Goal: Task Accomplishment & Management: Use online tool/utility

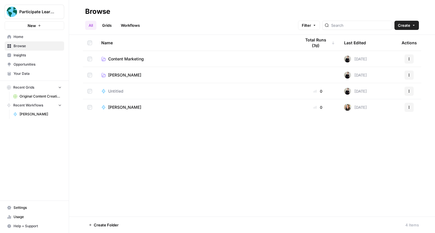
click at [223, 138] on div "Name Total Runs (7d) Last Edited Actions Content Marketing [DATE] Actions [PERS…" at bounding box center [252, 126] width 366 height 182
click at [41, 110] on link "[PERSON_NAME]" at bounding box center [38, 114] width 54 height 9
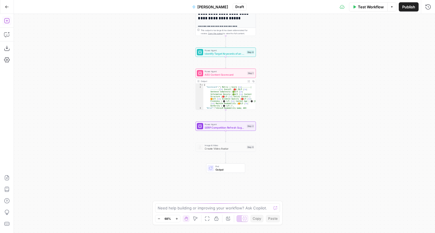
click at [6, 20] on icon "button" at bounding box center [7, 21] width 6 height 6
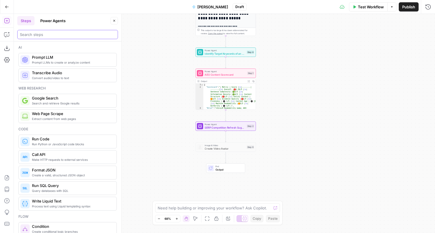
click at [49, 34] on input "search" at bounding box center [68, 35] width 96 height 6
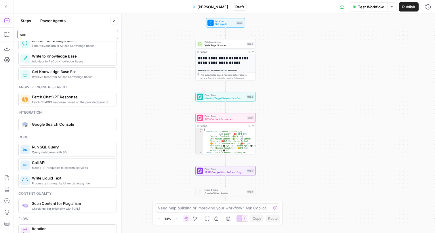
scroll to position [377, 0]
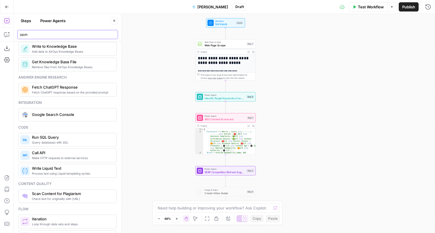
type input "sem"
click at [90, 149] on div "Make HTTP requests to external services Call API" at bounding box center [67, 156] width 98 height 14
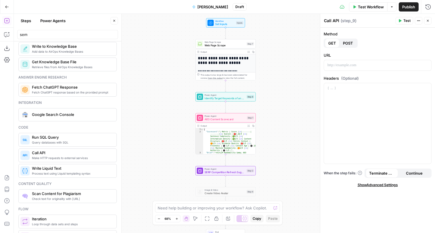
click at [428, 19] on icon "button" at bounding box center [427, 20] width 3 height 3
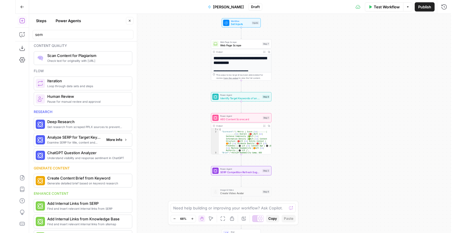
scroll to position [521, 0]
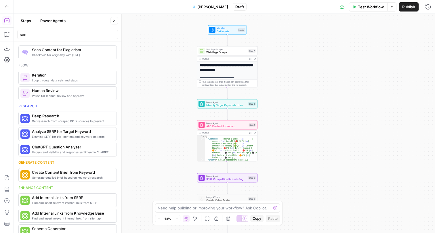
click at [212, 7] on span "[PERSON_NAME]" at bounding box center [213, 7] width 31 height 6
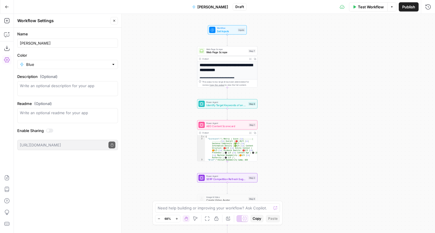
click at [7, 3] on button "Go Back" at bounding box center [7, 7] width 10 height 10
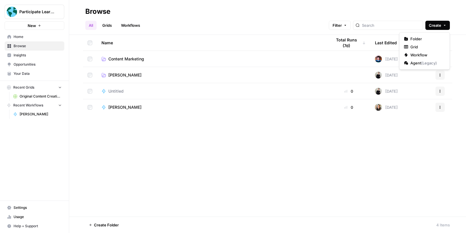
click at [435, 27] on button "Create" at bounding box center [437, 25] width 24 height 9
click at [432, 39] on span "Folder" at bounding box center [426, 39] width 32 height 6
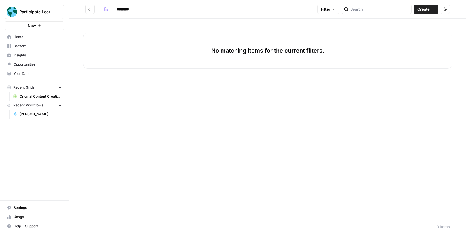
click at [149, 8] on div "********" at bounding box center [207, 9] width 213 height 9
click at [131, 10] on input "********" at bounding box center [130, 9] width 32 height 9
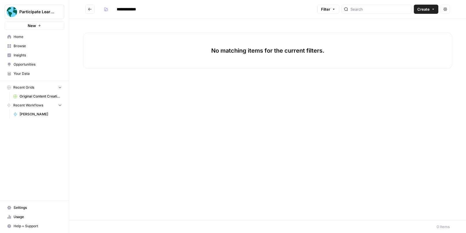
type input "**********"
click at [178, 77] on div "No matching items for the current filters." at bounding box center [267, 120] width 396 height 202
click at [92, 8] on icon "Go back" at bounding box center [90, 9] width 4 height 4
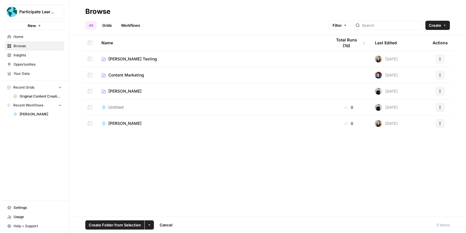
click at [150, 226] on span "button" at bounding box center [148, 224] width 3 height 3
click at [158, 205] on span "Move to" at bounding box center [162, 204] width 14 height 6
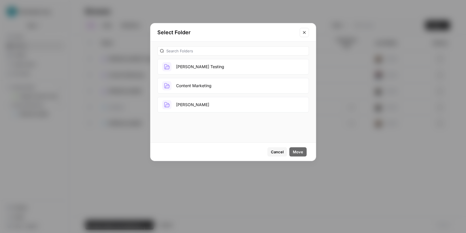
click at [197, 71] on button "[PERSON_NAME] Testing" at bounding box center [232, 67] width 151 height 16
click at [299, 151] on span "Move" at bounding box center [298, 152] width 10 height 6
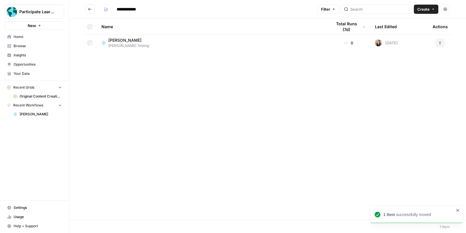
click at [425, 11] on span "Create" at bounding box center [423, 9] width 12 height 6
click at [411, 31] on span "Workflow" at bounding box center [414, 31] width 32 height 6
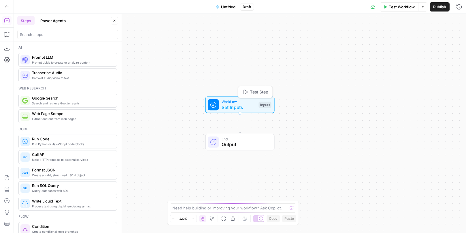
click at [237, 108] on span "Set Inputs" at bounding box center [238, 107] width 34 height 7
click at [388, 41] on button "Add Field" at bounding box center [403, 39] width 96 height 9
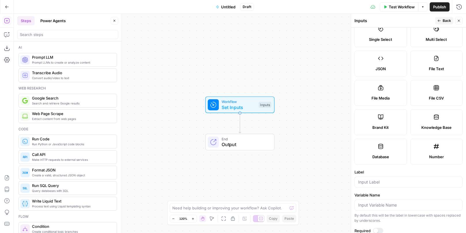
scroll to position [47, 0]
click at [428, 123] on label "Knowledge Base" at bounding box center [436, 122] width 52 height 26
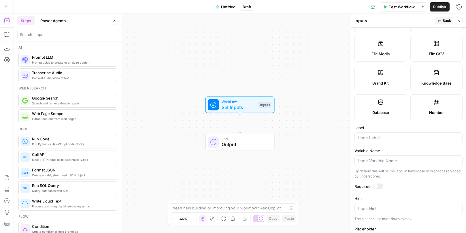
scroll to position [113, 0]
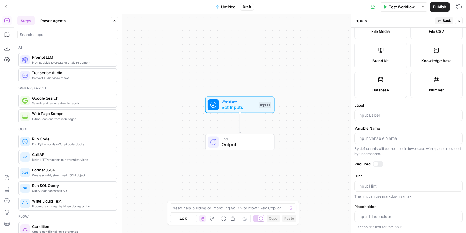
click at [241, 125] on icon "Edge from start to end" at bounding box center [240, 123] width 2 height 20
click at [435, 54] on label "Knowledge Base" at bounding box center [436, 56] width 52 height 26
click at [389, 113] on input "Label" at bounding box center [408, 116] width 100 height 6
type input "source"
click at [398, 172] on form "Input type Short Text Long Text Single Select Multi Select JSON File Text File …" at bounding box center [408, 131] width 115 height 206
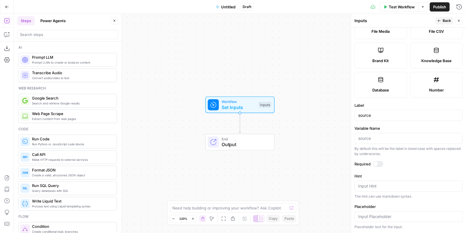
click at [373, 162] on div at bounding box center [375, 164] width 5 height 5
click at [377, 162] on div at bounding box center [378, 164] width 10 height 6
click at [435, 20] on icon "button" at bounding box center [458, 20] width 3 height 3
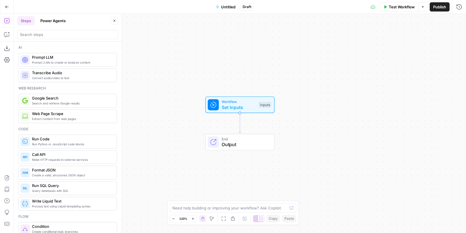
click at [64, 38] on div at bounding box center [67, 34] width 101 height 9
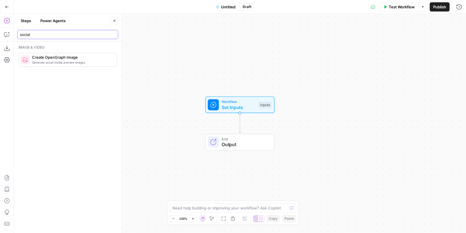
type input "social"
click at [60, 25] on button "Power Agents" at bounding box center [53, 20] width 32 height 9
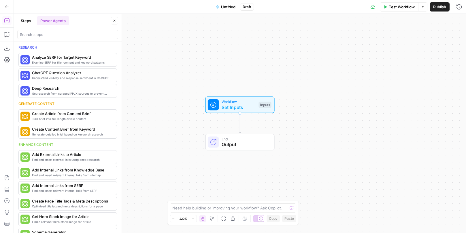
click at [50, 41] on div "Research Examine SERP for title, content and keyword patterns Analyze SERP for …" at bounding box center [68, 137] width 108 height 192
click at [46, 37] on input "search" at bounding box center [68, 35] width 96 height 6
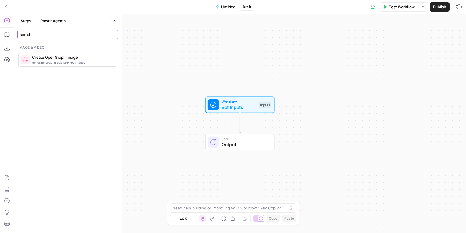
click at [44, 35] on input "social" at bounding box center [68, 35] width 96 height 6
click at [43, 34] on input "social" at bounding box center [68, 35] width 96 height 6
type input "c"
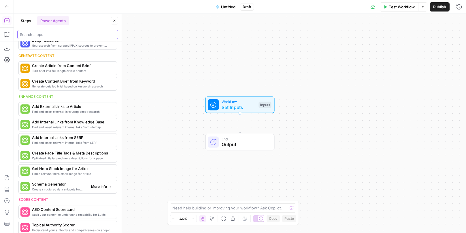
scroll to position [0, 0]
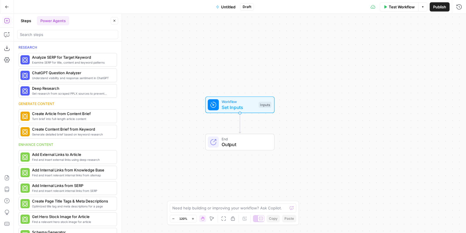
click at [22, 22] on button "Steps" at bounding box center [25, 20] width 17 height 9
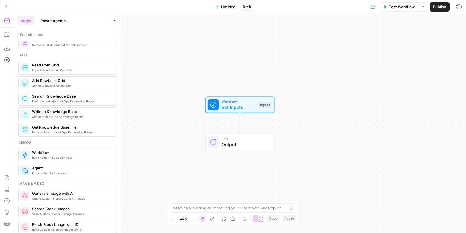
scroll to position [248, 0]
click at [83, 134] on span "Retrieve files from AirOps Knowledge Bases" at bounding box center [72, 133] width 80 height 5
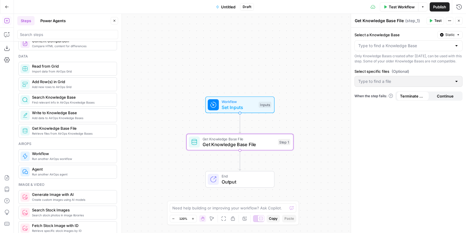
click at [403, 49] on div at bounding box center [408, 45] width 108 height 11
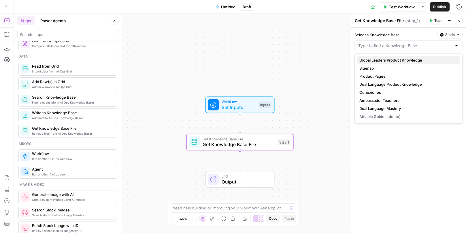
click at [396, 60] on span "Global Leaders Product Knowledge" at bounding box center [407, 60] width 96 height 6
type input "Global Leaders Product Knowledge"
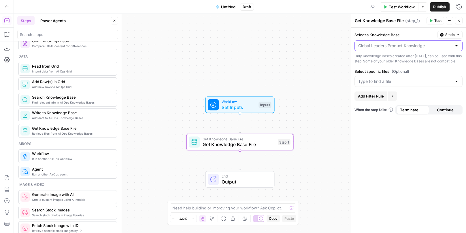
click at [400, 44] on input "Select a Knowledge Base" at bounding box center [405, 46] width 94 height 6
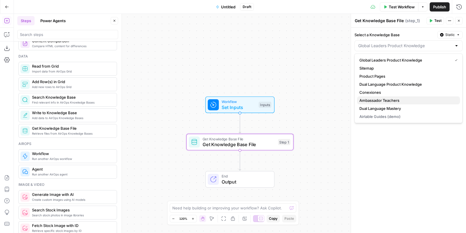
click at [388, 99] on span "Ambassador Teachers" at bounding box center [407, 101] width 96 height 6
type input "Ambassador Teachers"
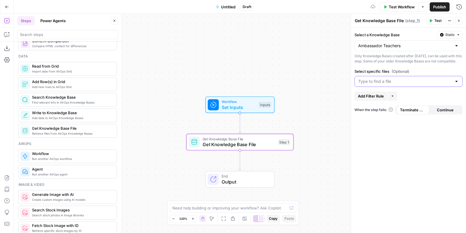
click at [392, 84] on input "Select specific files (Optional)" at bounding box center [405, 82] width 94 height 6
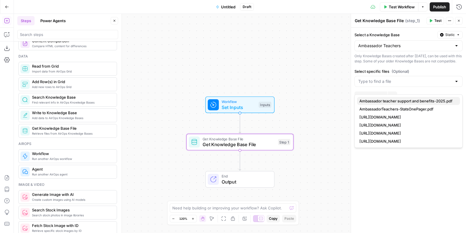
click at [423, 101] on span "Ambassador teacher support and benefits-2025.pdf" at bounding box center [407, 101] width 96 height 6
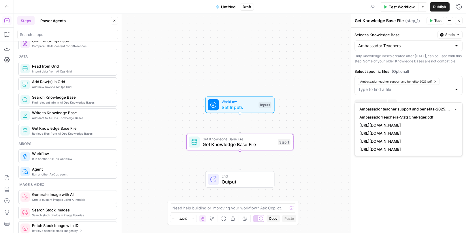
click at [414, 182] on div "Select a Knowledge Base Static Ambassador Teachers Only Knowledge Bases created…" at bounding box center [408, 131] width 115 height 206
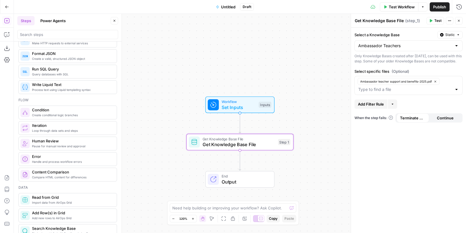
scroll to position [0, 0]
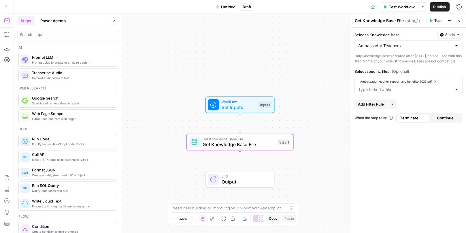
click at [56, 19] on button "Power Agents" at bounding box center [53, 20] width 32 height 9
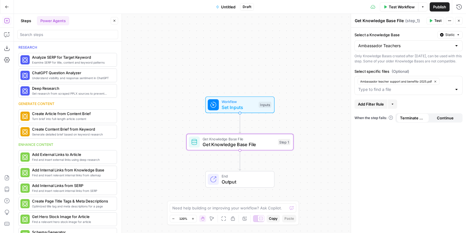
click at [25, 20] on button "Steps" at bounding box center [25, 20] width 17 height 9
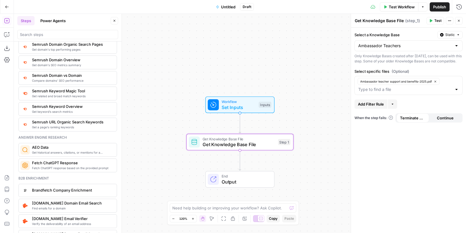
scroll to position [696, 0]
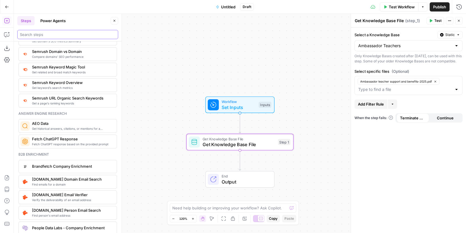
click at [70, 37] on input "search" at bounding box center [68, 35] width 96 height 6
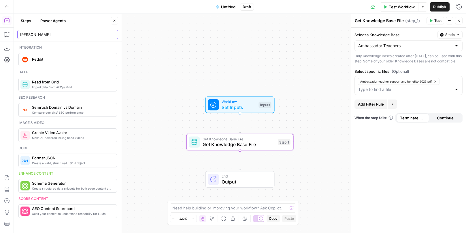
scroll to position [0, 0]
type input "[PERSON_NAME]"
click at [60, 69] on div "Integration Reddit Data Import data from AirOps Grid Read from Grid Seo researc…" at bounding box center [68, 137] width 108 height 192
click at [61, 62] on div "Reddit" at bounding box center [67, 59] width 94 height 9
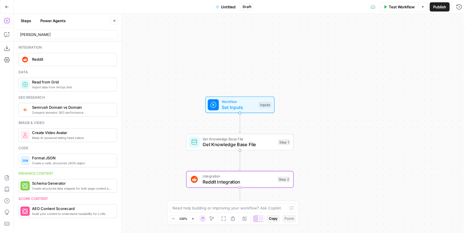
type textarea "Reddit Integration"
click at [435, 36] on label "Authentication" at bounding box center [408, 34] width 108 height 6
click at [435, 41] on input "Authentication" at bounding box center [405, 44] width 94 height 6
click at [435, 43] on input "Authentication" at bounding box center [405, 44] width 94 height 6
click at [419, 59] on span "Reddit ([PERSON_NAME])" at bounding box center [407, 59] width 96 height 6
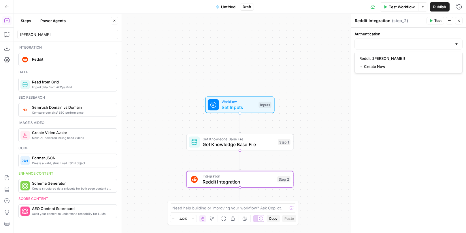
type input "Reddit ([PERSON_NAME])"
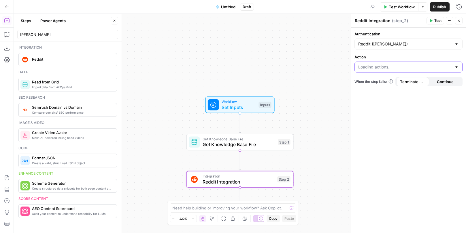
click at [412, 67] on input "Action" at bounding box center [405, 67] width 94 height 6
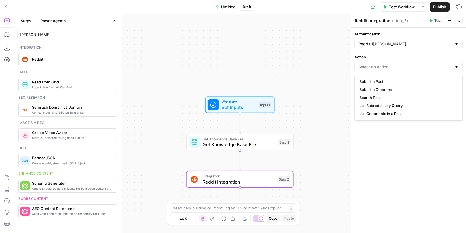
click at [435, 66] on div at bounding box center [408, 67] width 108 height 11
click at [435, 47] on div "Reddit ([PERSON_NAME])" at bounding box center [408, 44] width 108 height 11
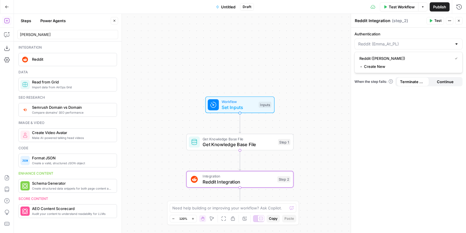
click at [435, 20] on icon "button" at bounding box center [458, 20] width 3 height 3
type input "Reddit ([PERSON_NAME])"
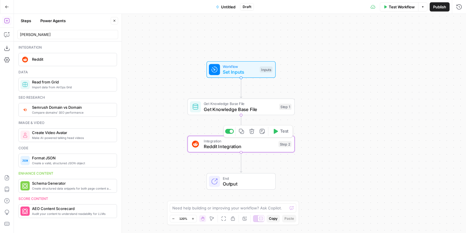
click at [253, 133] on icon "button" at bounding box center [251, 131] width 5 height 5
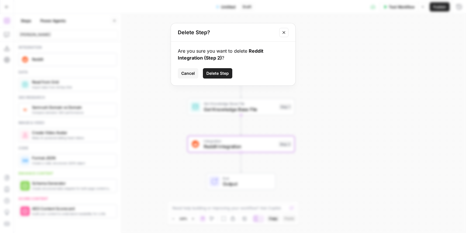
click at [216, 74] on span "Delete Step" at bounding box center [217, 74] width 22 height 6
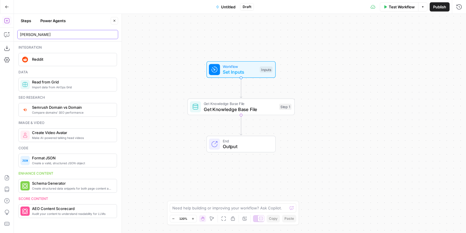
click at [37, 35] on input "[PERSON_NAME]" at bounding box center [68, 35] width 96 height 6
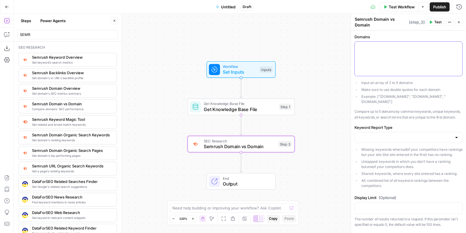
click at [391, 59] on div at bounding box center [407, 59] width 107 height 34
click at [393, 135] on input "Keyword Report Type" at bounding box center [405, 138] width 94 height 6
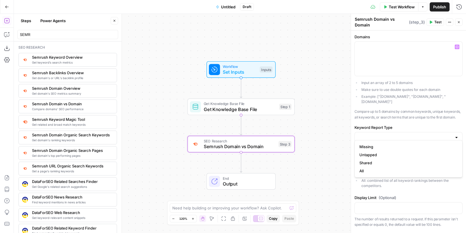
click at [392, 125] on label "Keyword Report Type" at bounding box center [408, 128] width 108 height 6
click at [392, 135] on input "Keyword Report Type" at bounding box center [405, 138] width 94 height 6
click at [388, 135] on input "Keyword Report Type" at bounding box center [405, 138] width 94 height 6
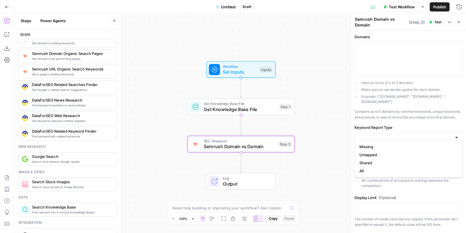
scroll to position [98, 0]
click at [56, 31] on div "SEMR" at bounding box center [67, 34] width 101 height 9
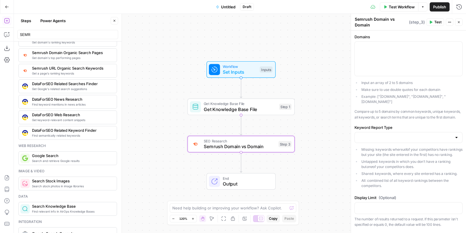
click at [56, 31] on div "SEMR" at bounding box center [67, 34] width 101 height 9
type input "S"
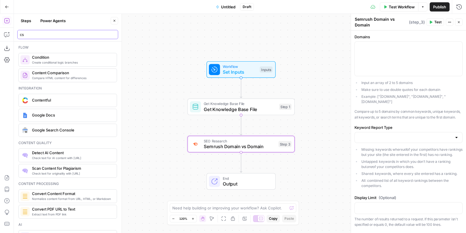
type input "c"
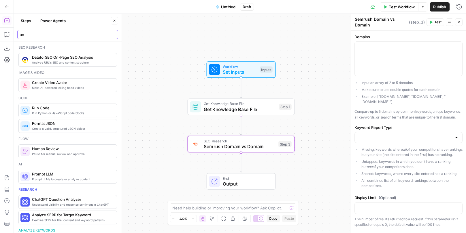
type input "a"
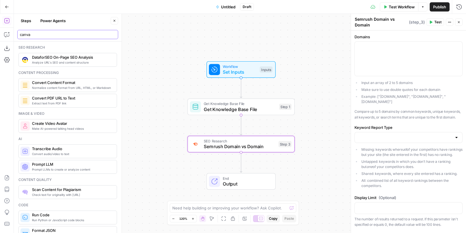
type input "canva"
click at [88, 84] on span "Convert Content Format" at bounding box center [72, 83] width 80 height 6
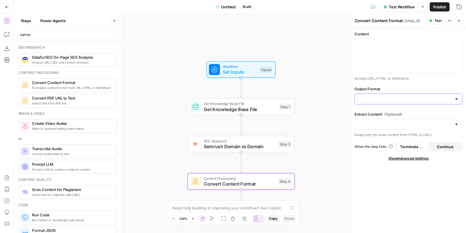
click at [416, 98] on input "Output Format" at bounding box center [405, 99] width 94 height 6
click at [414, 98] on input "Output Format" at bounding box center [405, 99] width 94 height 6
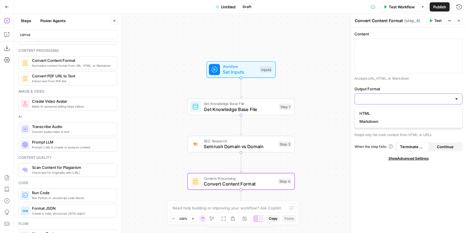
scroll to position [22, 0]
click at [435, 20] on icon "button" at bounding box center [459, 21] width 2 height 2
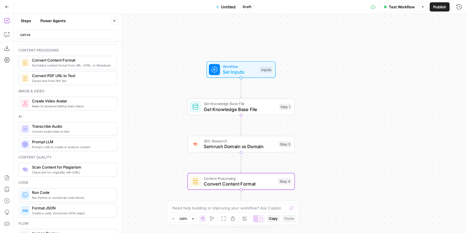
click at [61, 133] on span "Convert audio/video to text" at bounding box center [72, 131] width 80 height 5
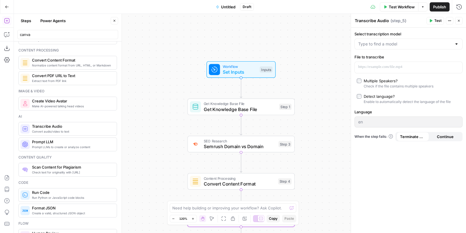
click at [409, 39] on div at bounding box center [408, 44] width 108 height 11
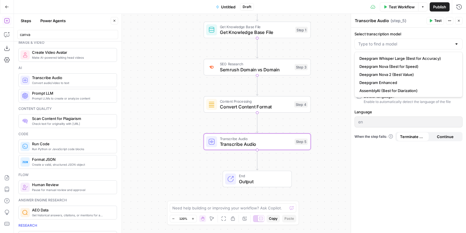
scroll to position [0, 0]
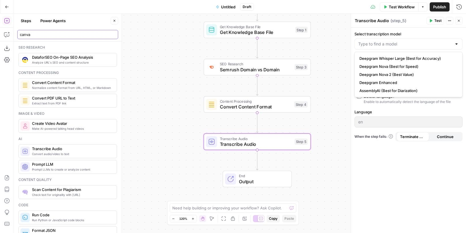
click at [50, 36] on input "canva" at bounding box center [68, 35] width 96 height 6
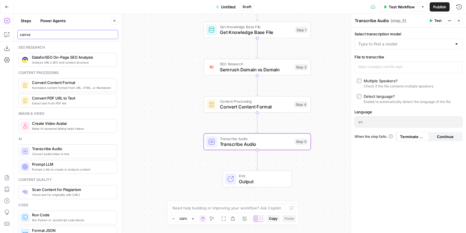
click at [50, 36] on input "canva" at bounding box center [68, 35] width 96 height 6
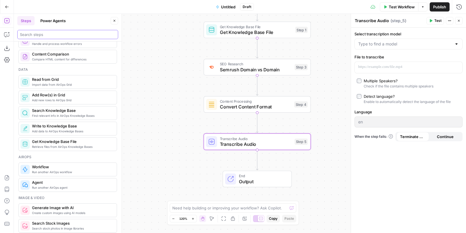
scroll to position [364, 0]
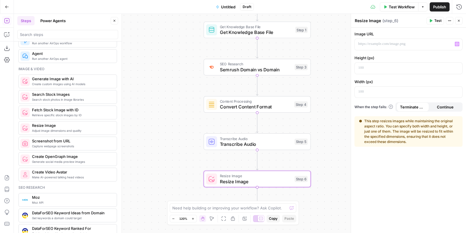
click at [398, 39] on div "“/” to reference Variables Menu" at bounding box center [408, 45] width 108 height 12
click at [401, 43] on p at bounding box center [403, 44] width 91 height 6
click at [435, 46] on div "“/” to reference Variables Menu" at bounding box center [407, 44] width 107 height 11
click at [435, 43] on icon "button" at bounding box center [456, 44] width 3 height 3
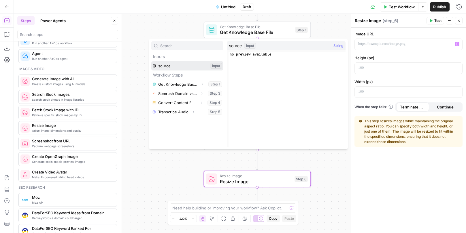
click at [167, 65] on button "Select variable source" at bounding box center [187, 65] width 72 height 9
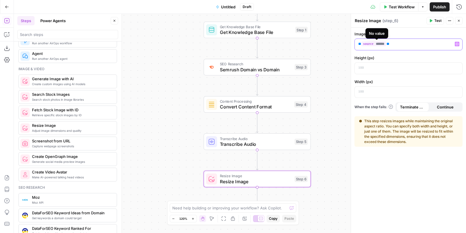
click at [402, 44] on p "** ****** **" at bounding box center [403, 44] width 91 height 6
drag, startPoint x: 396, startPoint y: 47, endPoint x: 339, endPoint y: 46, distance: 56.7
click at [339, 46] on body "Participate Learning New Home Browse Insights Opportunities Your Data Recent Gr…" at bounding box center [233, 116] width 466 height 233
click at [435, 43] on icon "button" at bounding box center [456, 44] width 3 height 3
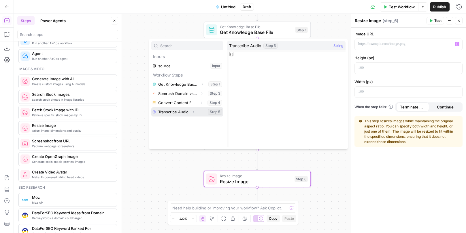
click at [184, 113] on button "Select variable Transcribe Audio" at bounding box center [187, 111] width 72 height 9
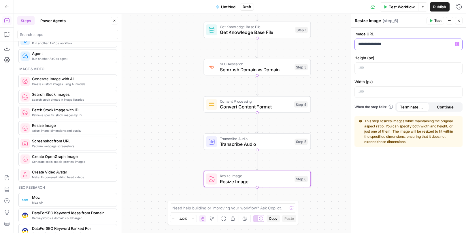
drag, startPoint x: 420, startPoint y: 45, endPoint x: 322, endPoint y: 46, distance: 98.2
click at [322, 46] on body "Participate Learning New Home Browse Insights Opportunities Your Data Recent Gr…" at bounding box center [233, 116] width 466 height 233
click at [92, 69] on div "Image & video" at bounding box center [67, 69] width 98 height 5
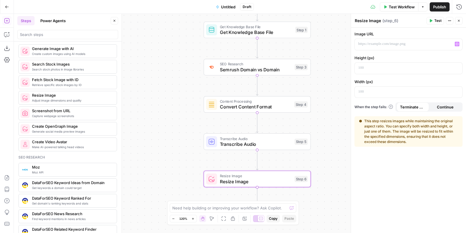
scroll to position [397, 0]
